Goal: Task Accomplishment & Management: Manage account settings

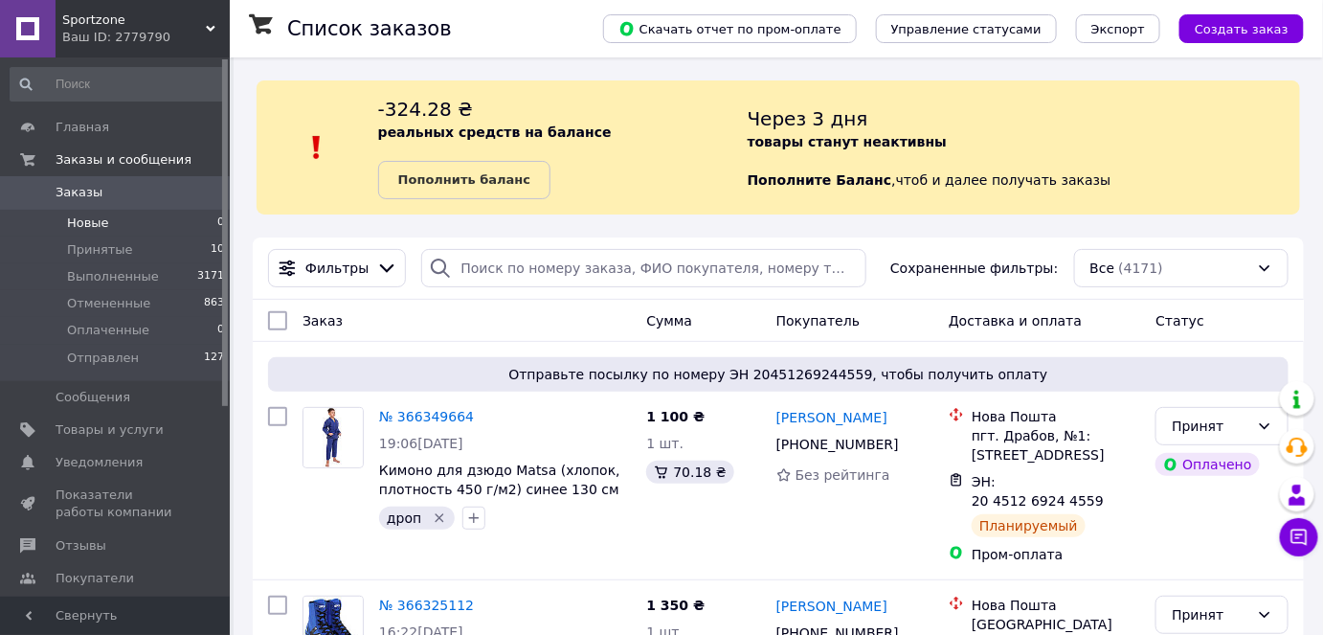
click at [86, 222] on span "Новые" at bounding box center [88, 222] width 42 height 17
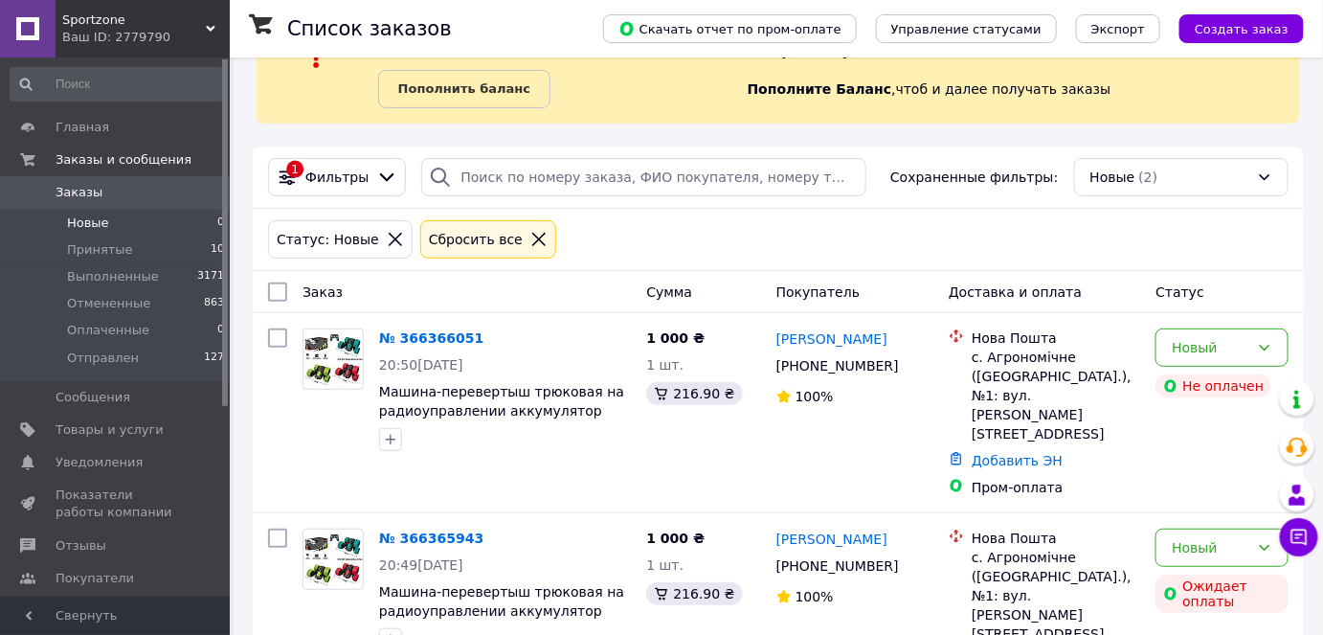
scroll to position [94, 0]
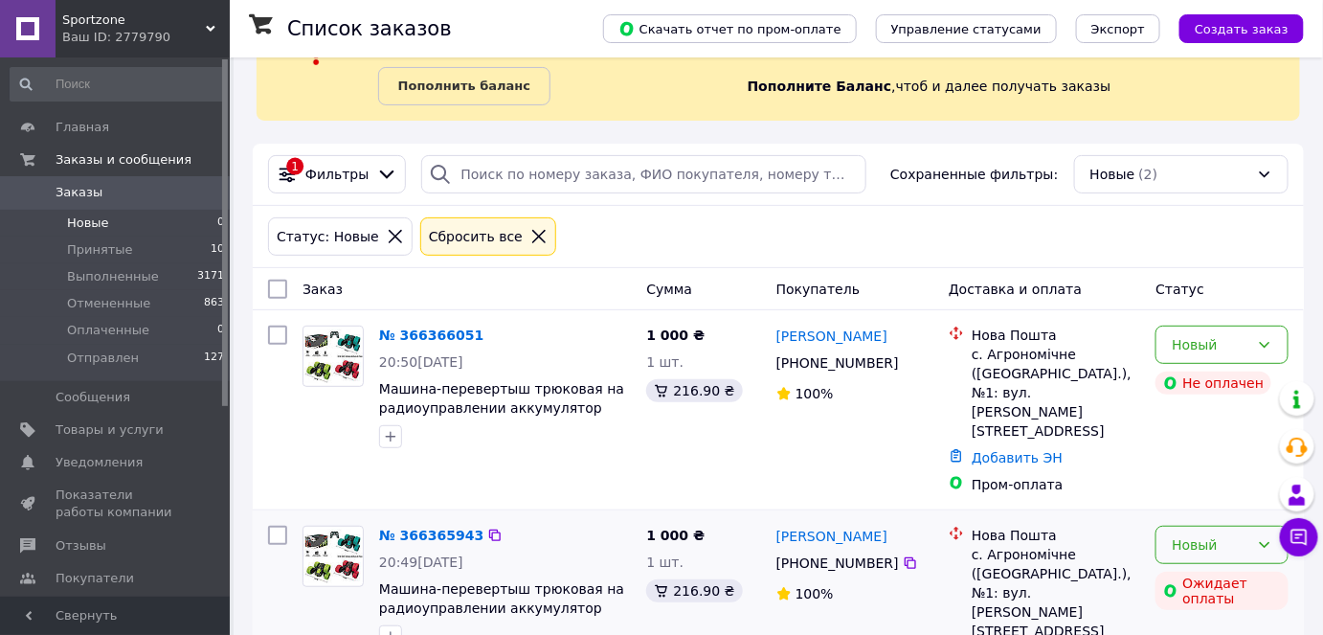
click at [1199, 534] on div "Новый" at bounding box center [1211, 544] width 78 height 21
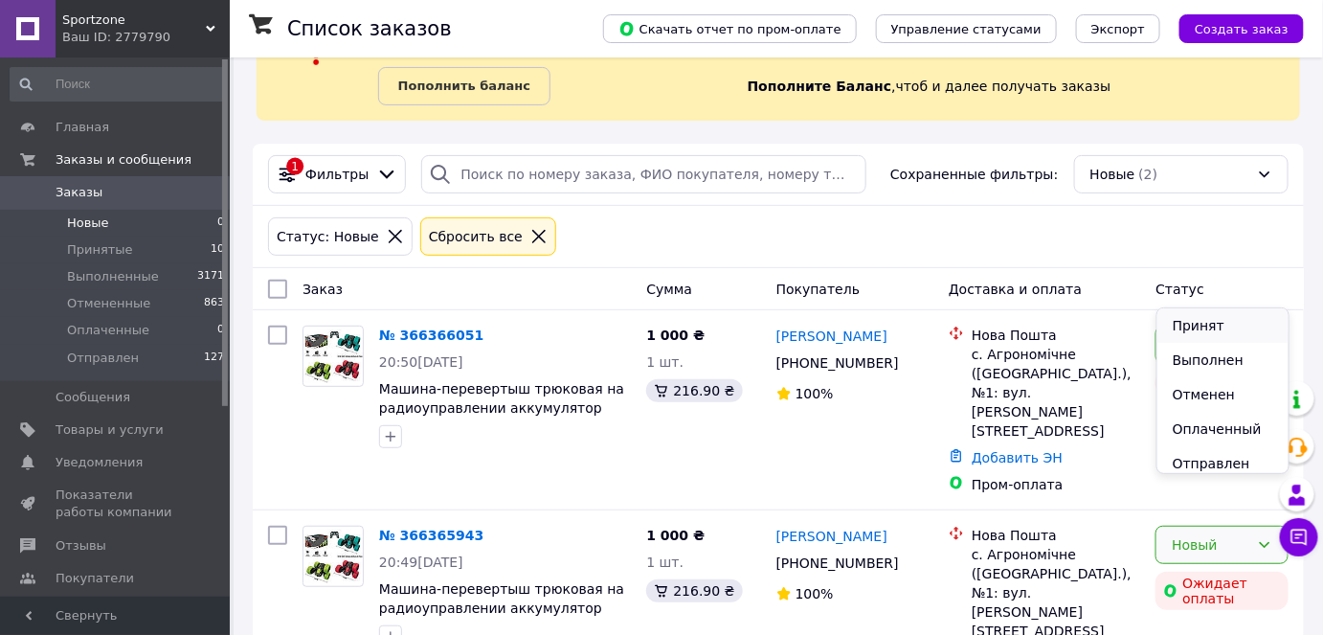
click at [1202, 330] on li "Принят" at bounding box center [1223, 325] width 131 height 34
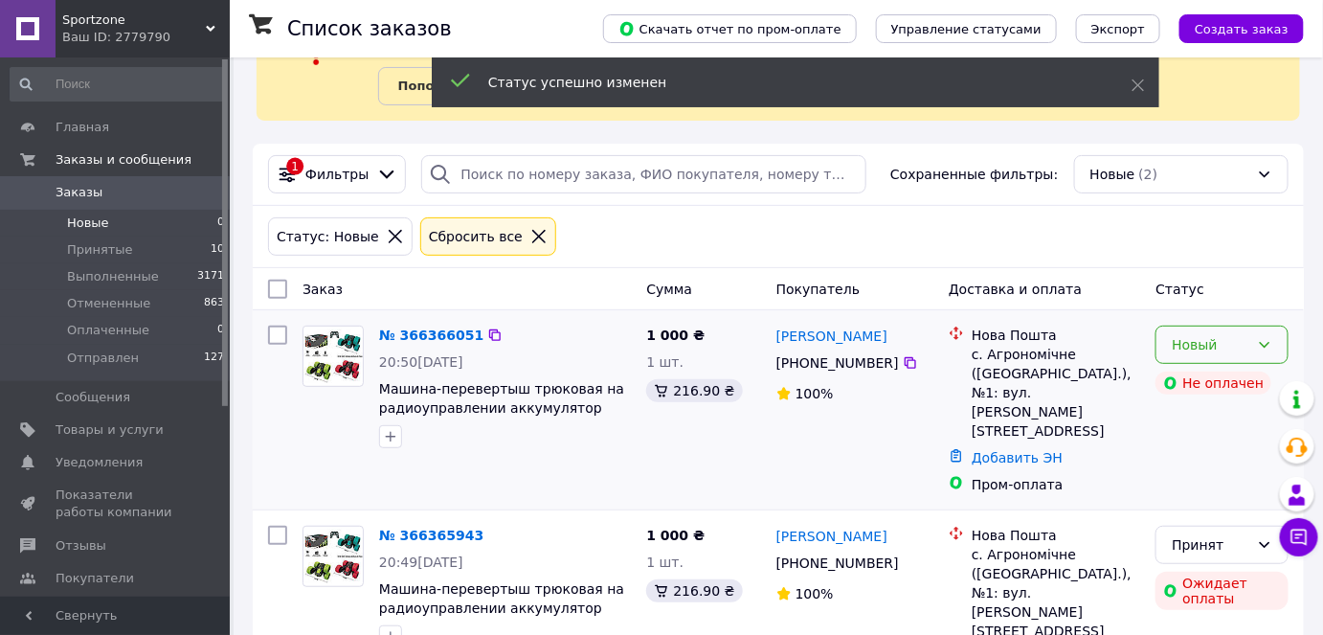
click at [1197, 342] on div "Новый" at bounding box center [1211, 344] width 78 height 21
click at [1189, 378] on li "Принят" at bounding box center [1223, 384] width 131 height 34
click at [1239, 534] on div "Принят" at bounding box center [1211, 544] width 78 height 21
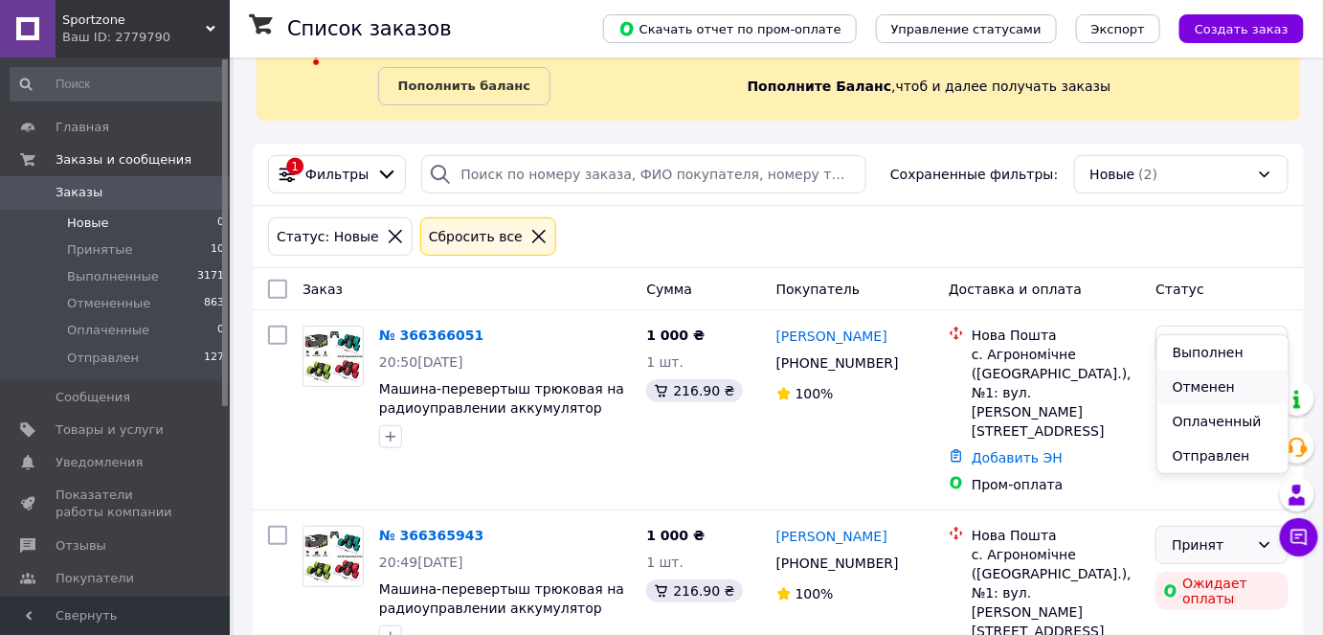
click at [1201, 386] on li "Отменен" at bounding box center [1223, 387] width 131 height 34
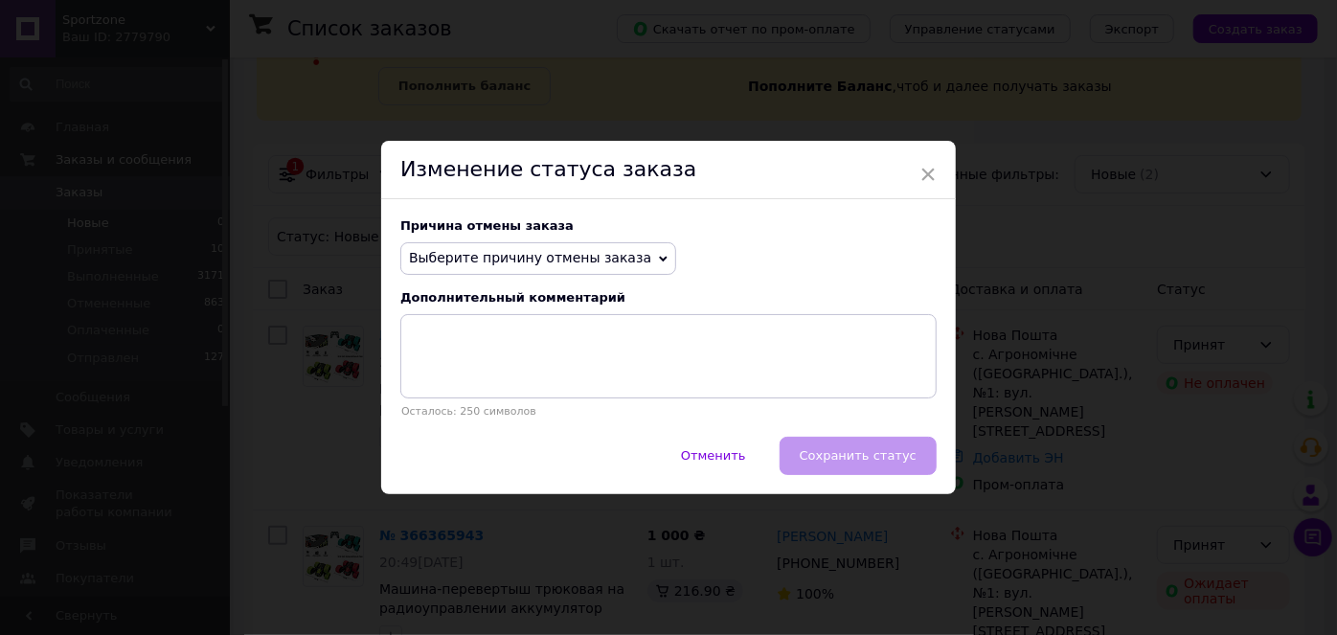
click at [514, 250] on span "Выберите причину отмены заказа" at bounding box center [530, 257] width 242 height 15
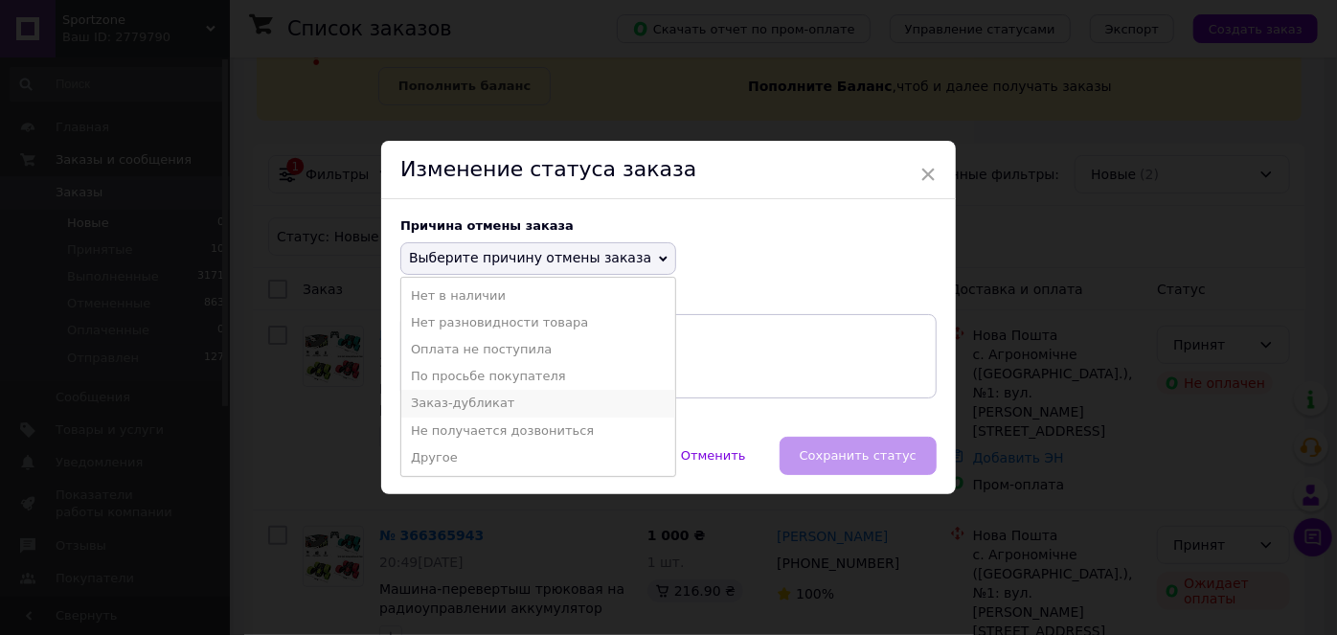
click at [466, 400] on li "Заказ-дубликат" at bounding box center [538, 403] width 274 height 27
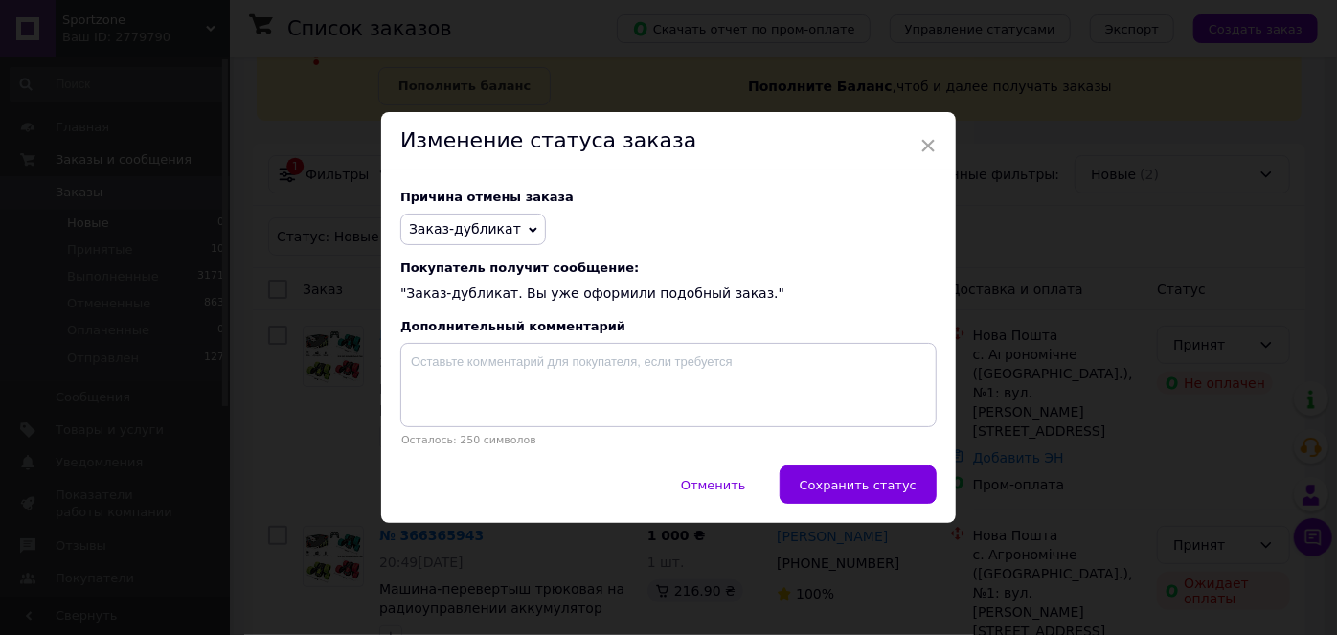
click at [476, 228] on span "Заказ-дубликат" at bounding box center [465, 228] width 112 height 15
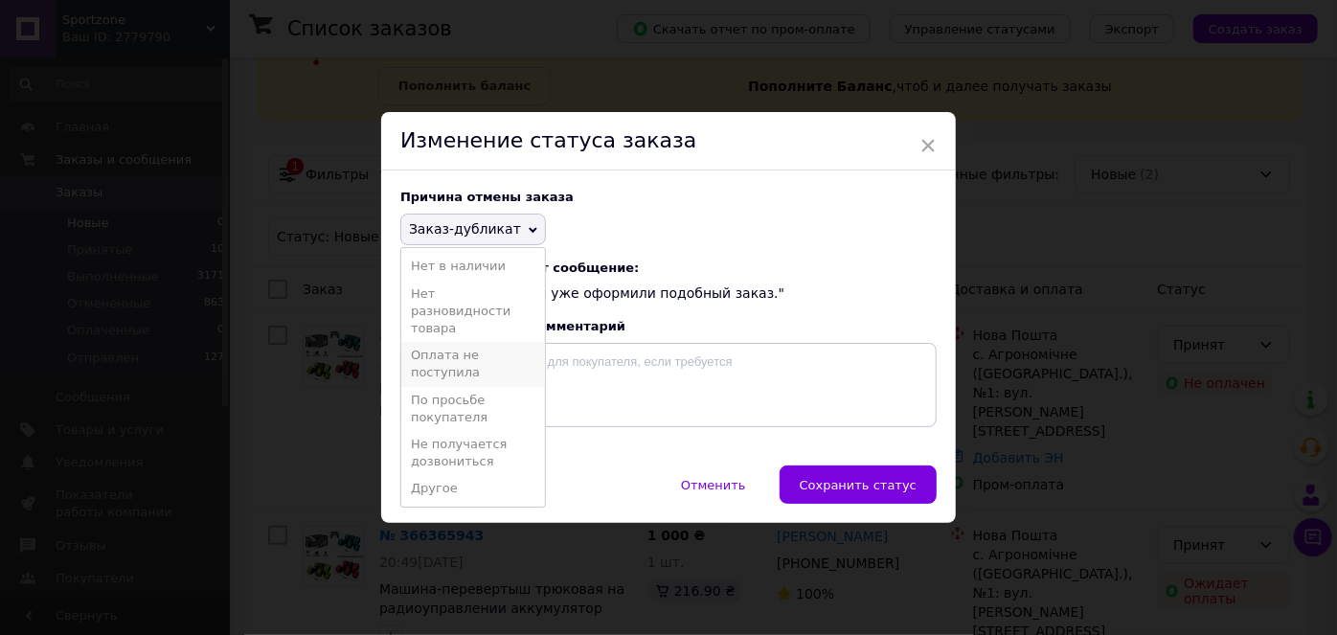
click at [444, 371] on li "Оплата не поступила" at bounding box center [473, 364] width 144 height 44
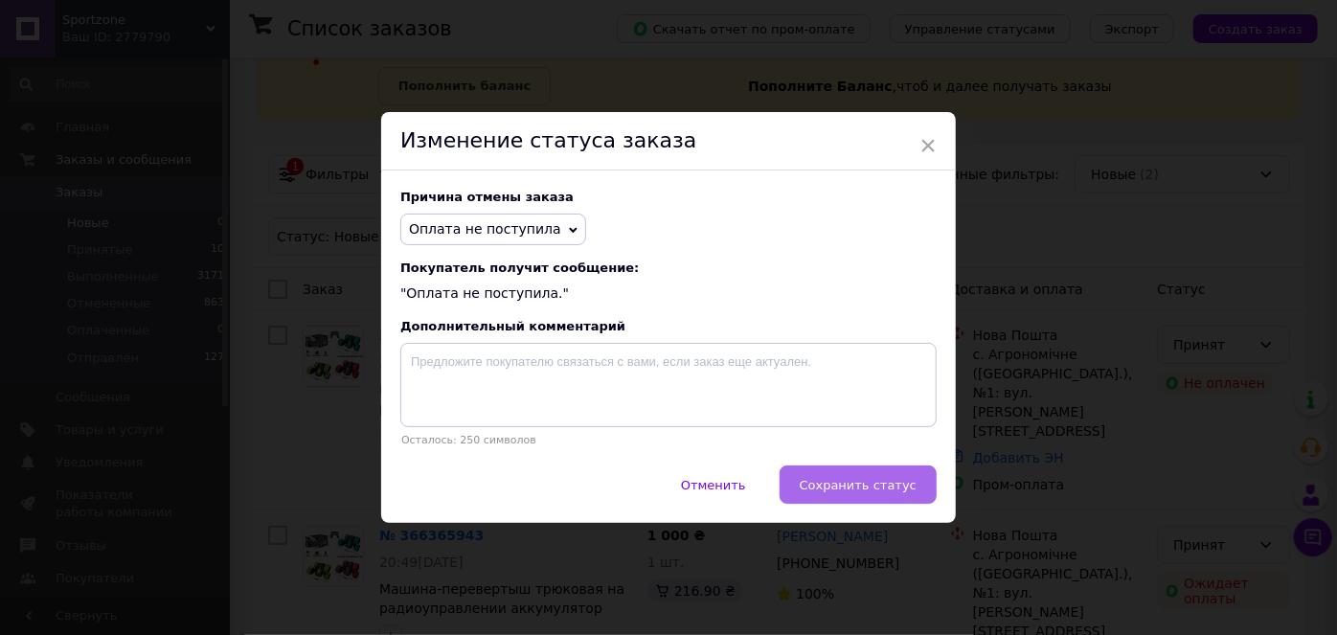
click at [879, 485] on span "Сохранить статус" at bounding box center [857, 485] width 117 height 14
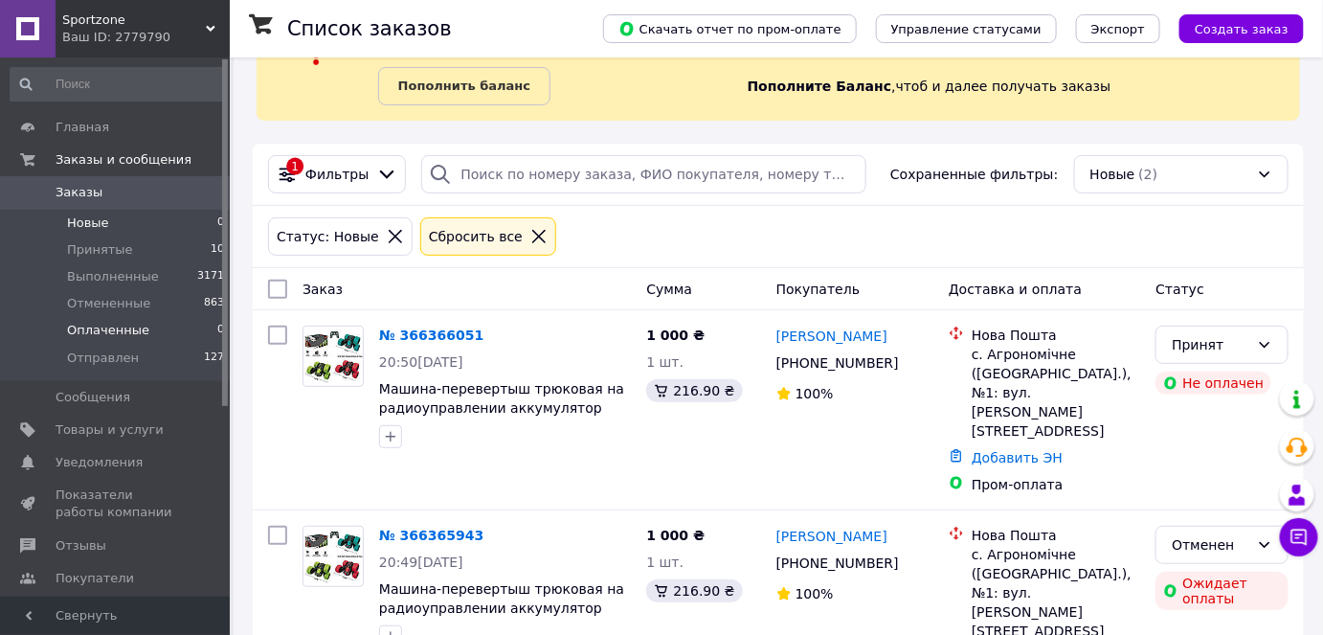
click at [101, 340] on li "Оплаченные 0" at bounding box center [118, 330] width 236 height 27
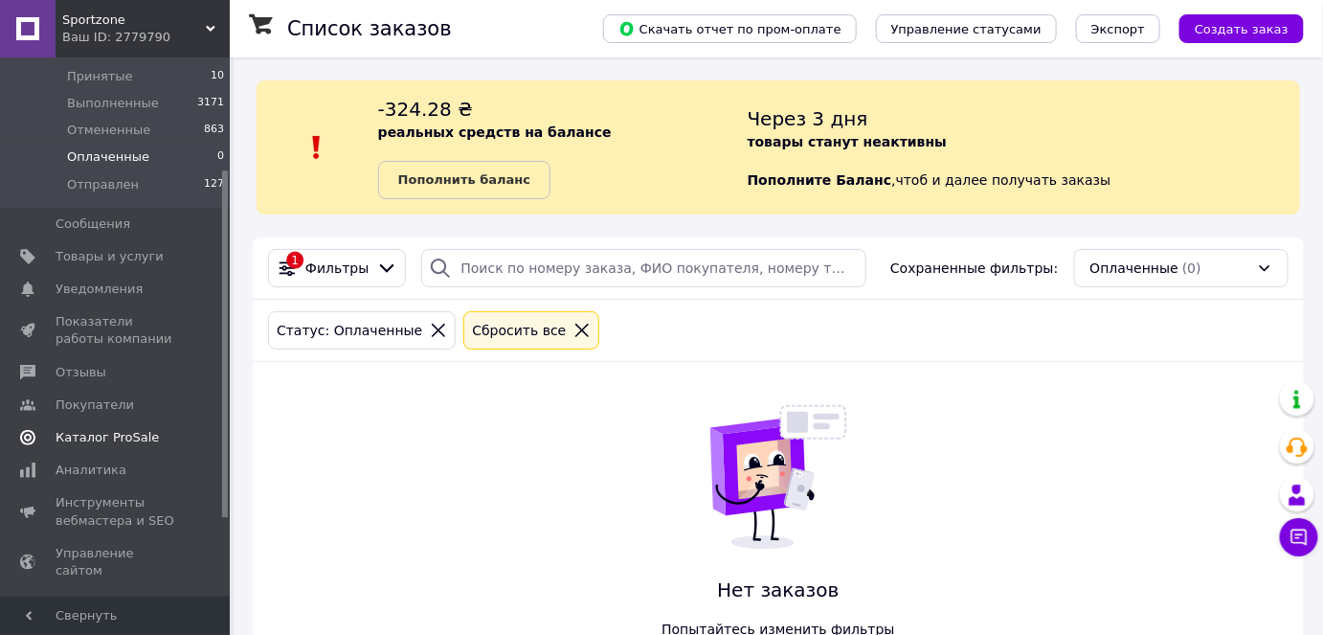
click at [99, 444] on span "Каталог ProSale" at bounding box center [107, 437] width 103 height 17
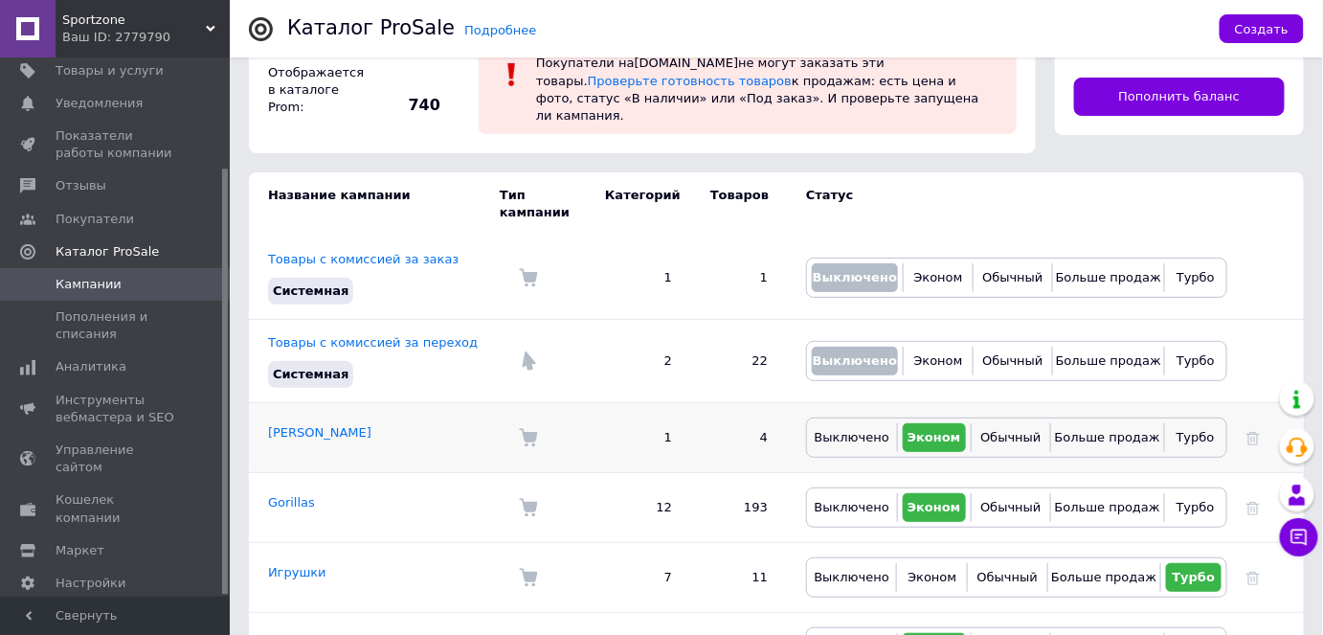
scroll to position [173, 0]
